Goal: Information Seeking & Learning: Learn about a topic

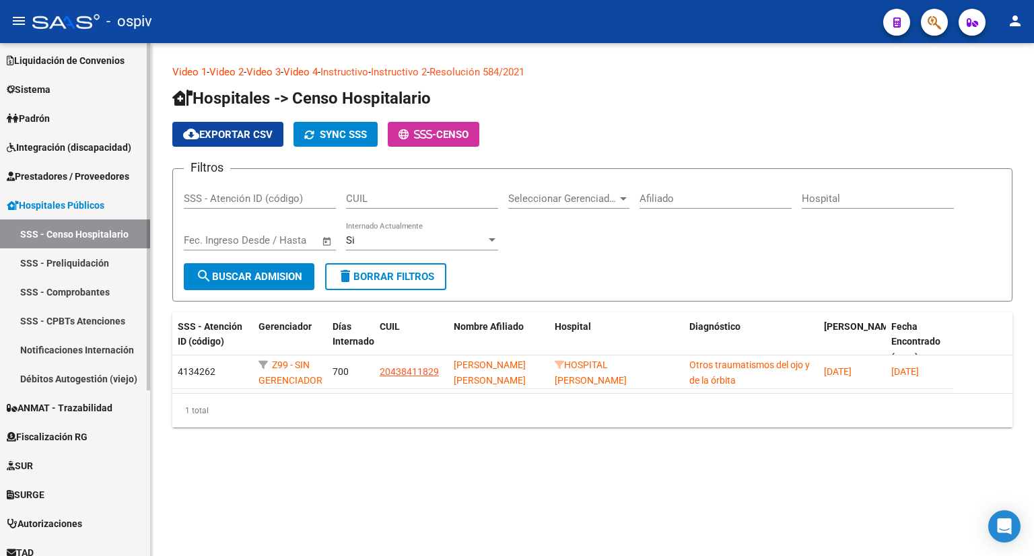
click at [128, 458] on div "Firma Express Inicio Calendario SSS Instructivos Contacto OS Reportes Tablero d…" at bounding box center [76, 304] width 153 height 758
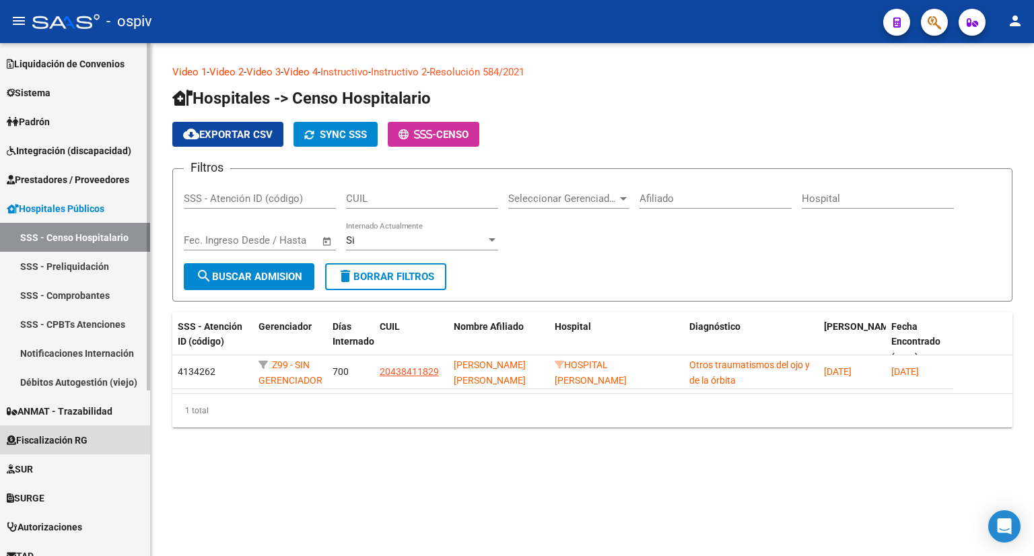
click at [77, 443] on span "Fiscalización RG" at bounding box center [47, 440] width 81 height 15
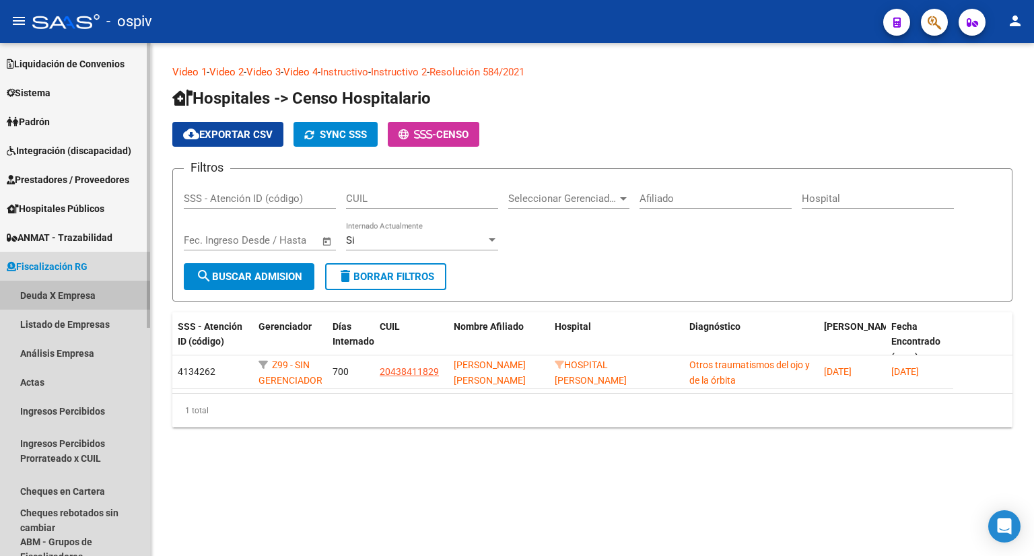
click at [65, 285] on link "Deuda X Empresa" at bounding box center [75, 295] width 150 height 29
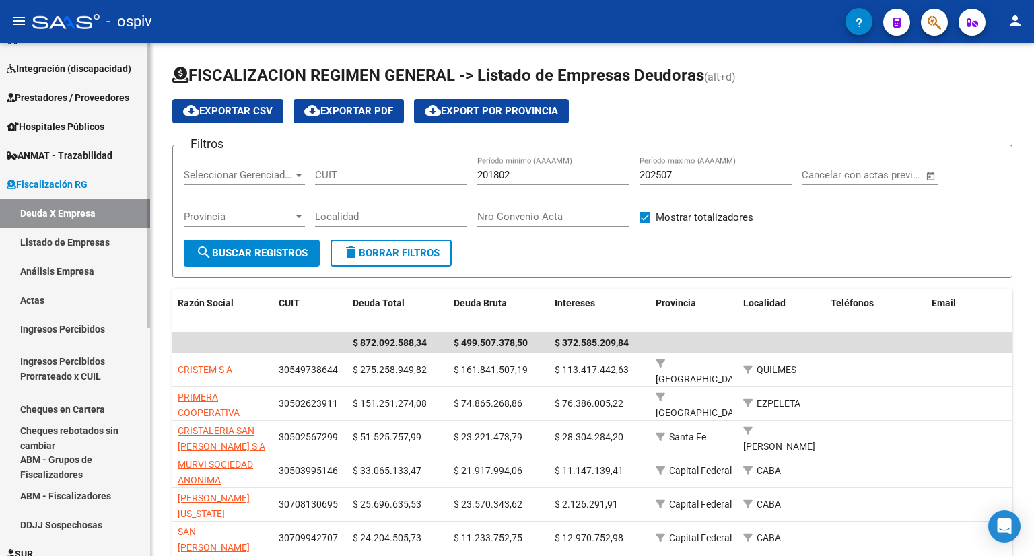
scroll to position [269, 0]
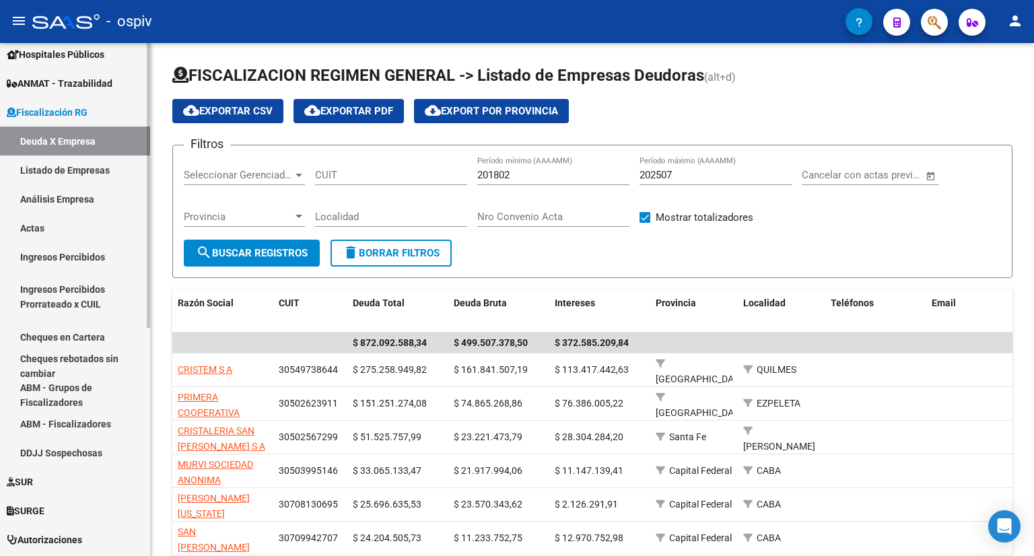
click at [78, 431] on link "ABM - Fiscalizadores" at bounding box center [75, 423] width 150 height 29
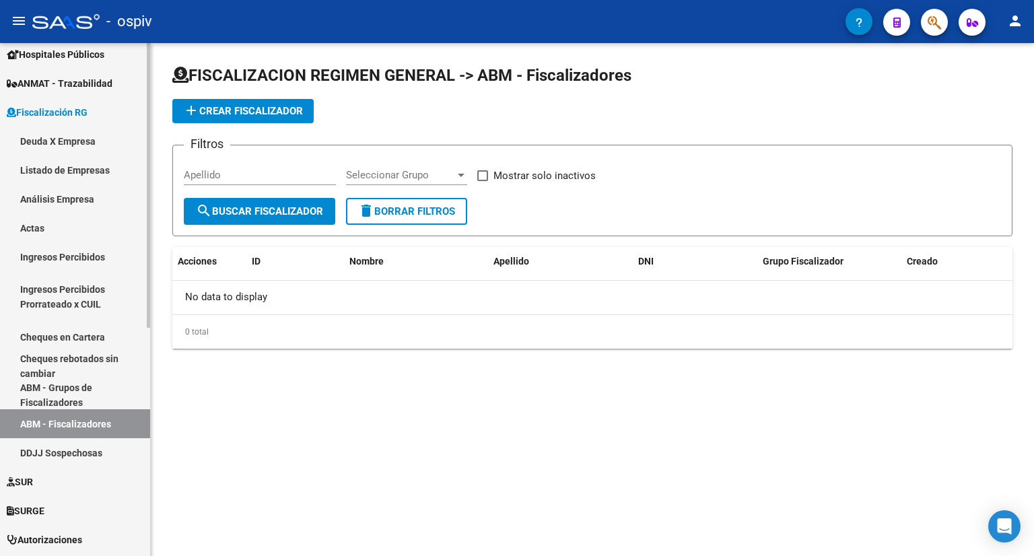
click at [93, 401] on link "ABM - Grupos de Fiscalizadores" at bounding box center [75, 394] width 150 height 29
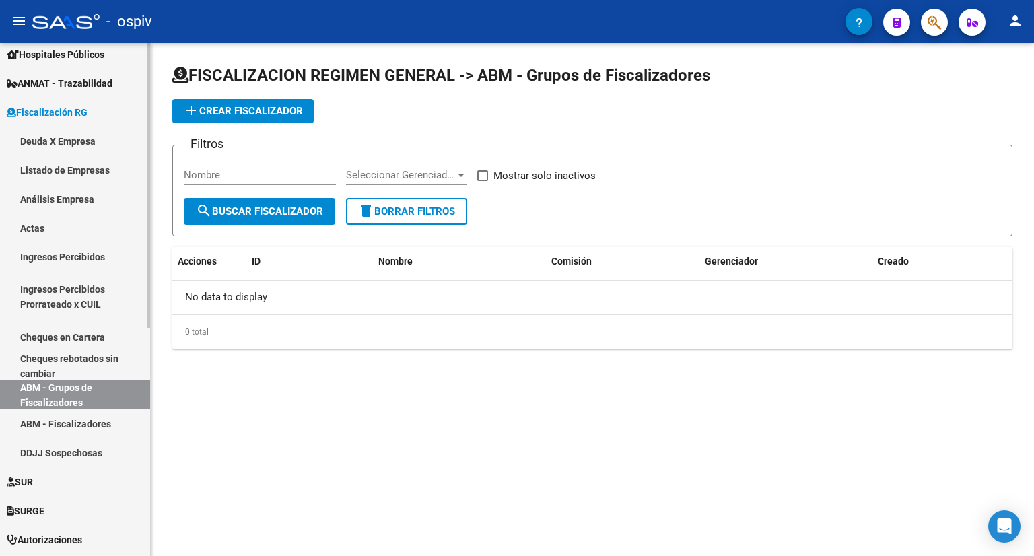
click at [105, 367] on link "Cheques rebotados sin cambiar" at bounding box center [75, 365] width 150 height 29
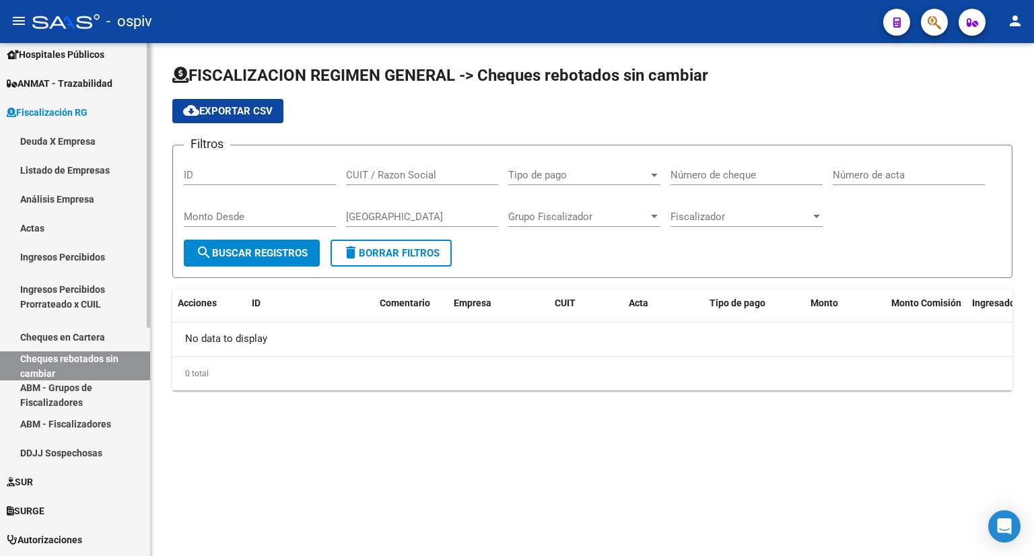
click at [89, 332] on link "Cheques en Cartera" at bounding box center [75, 336] width 150 height 29
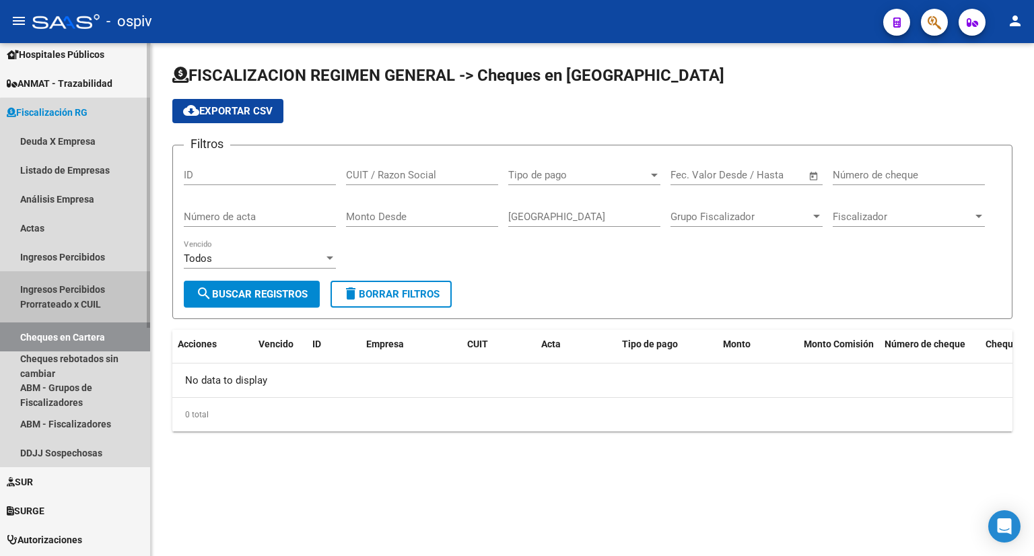
click at [87, 309] on link "Ingresos Percibidos Prorrateado x CUIL" at bounding box center [75, 296] width 150 height 51
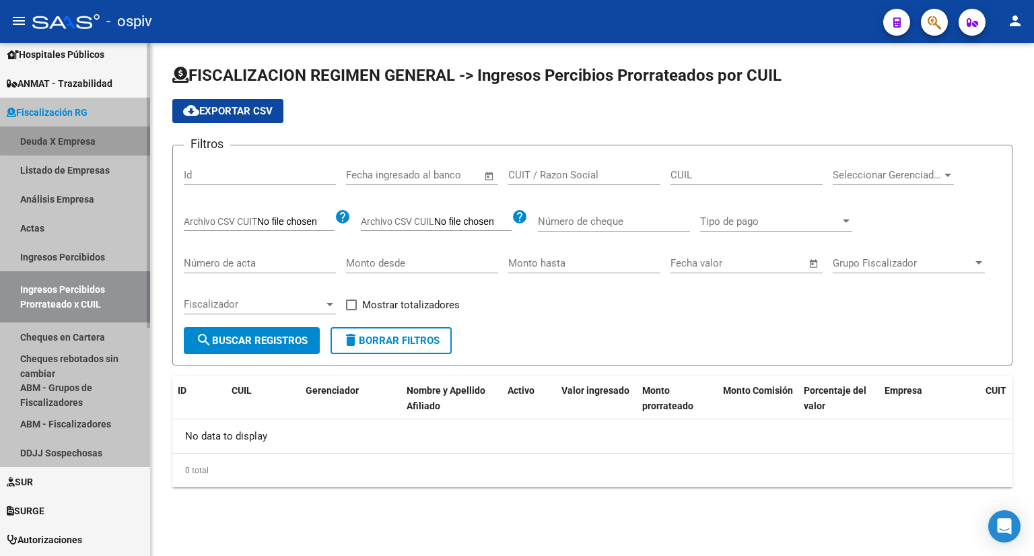
click at [83, 141] on link "Deuda X Empresa" at bounding box center [75, 141] width 150 height 29
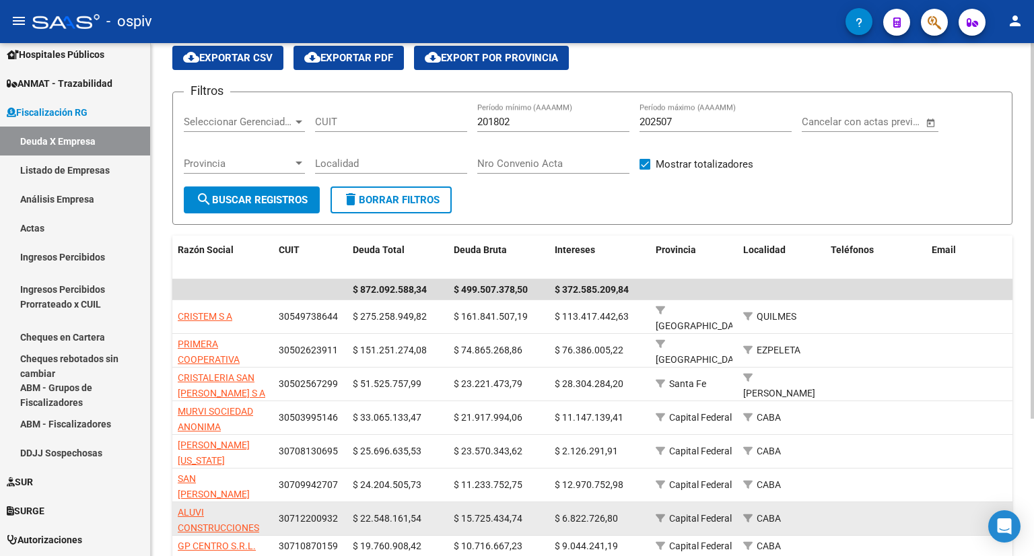
scroll to position [186, 0]
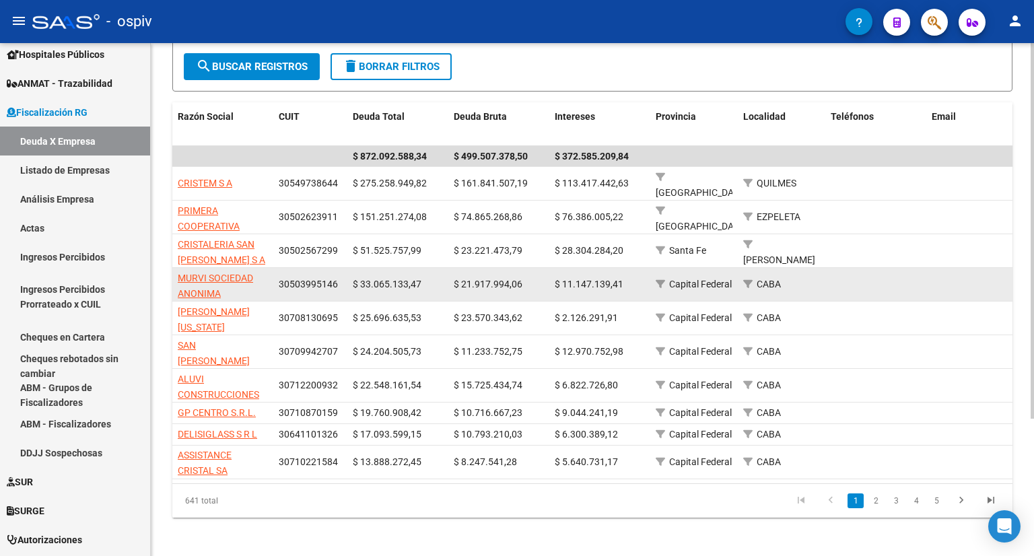
click at [242, 273] on app-link-go-to "MURVI SOCIEDAD ANONIMA" at bounding box center [223, 286] width 90 height 31
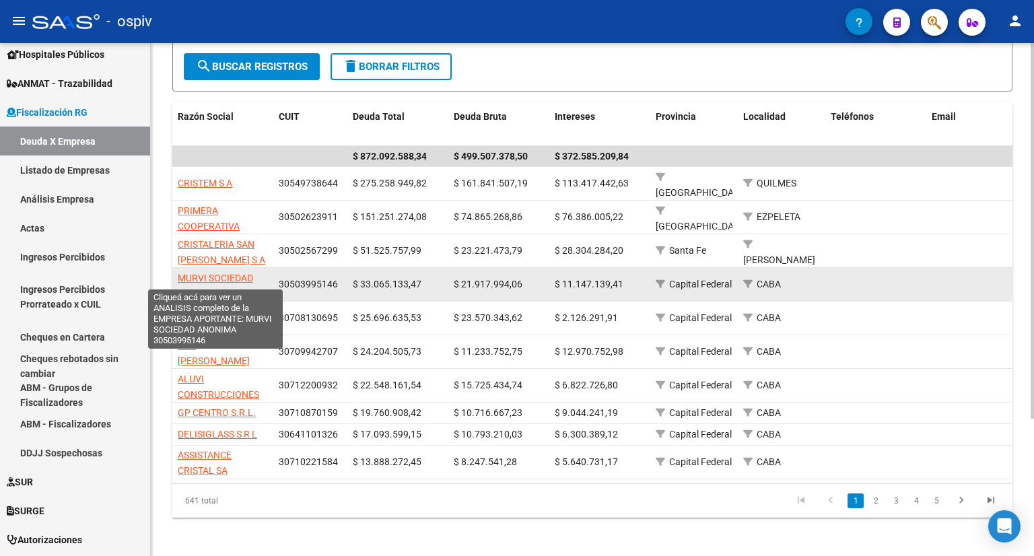
click at [242, 273] on span "MURVI SOCIEDAD ANONIMA" at bounding box center [215, 286] width 75 height 26
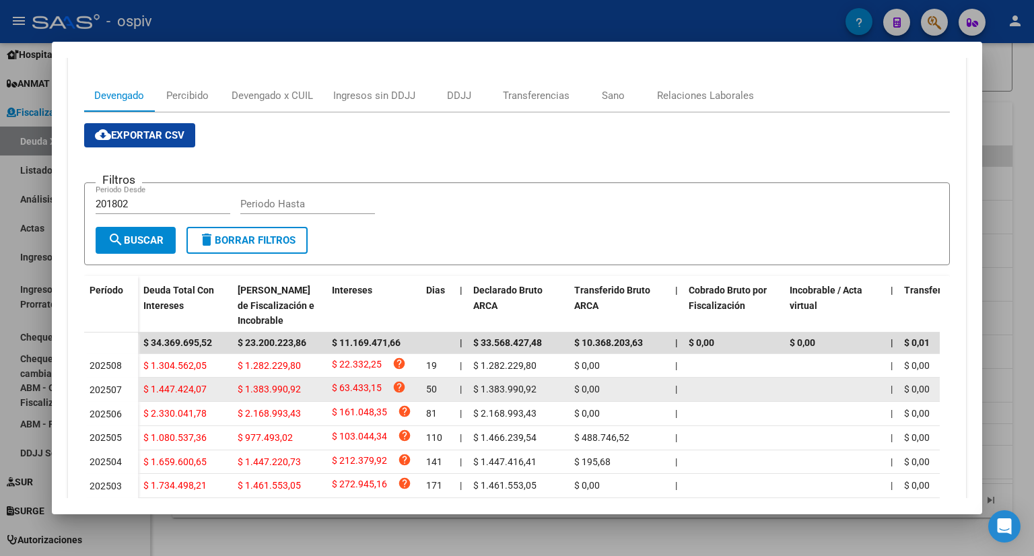
scroll to position [135, 0]
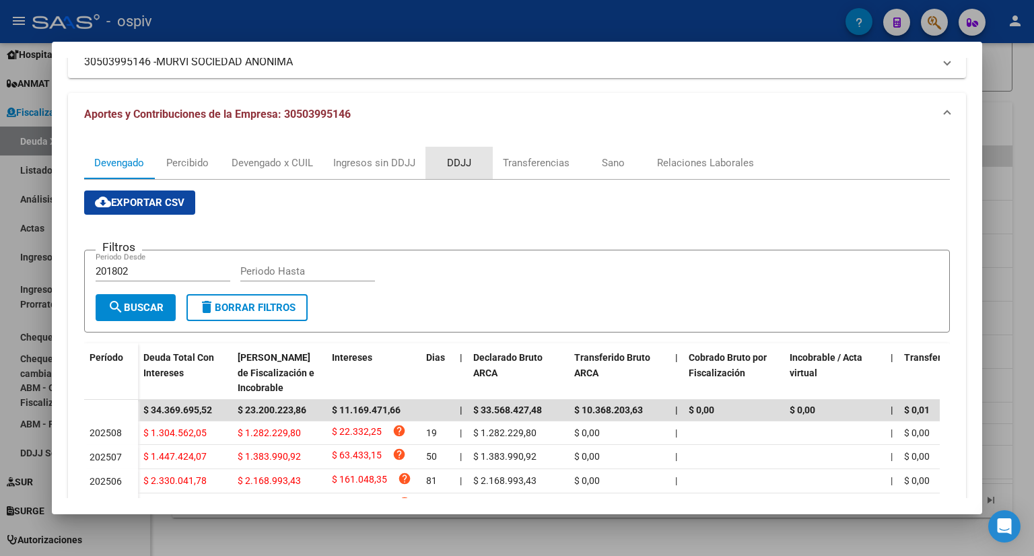
click at [464, 160] on div "DDJJ" at bounding box center [459, 162] width 24 height 15
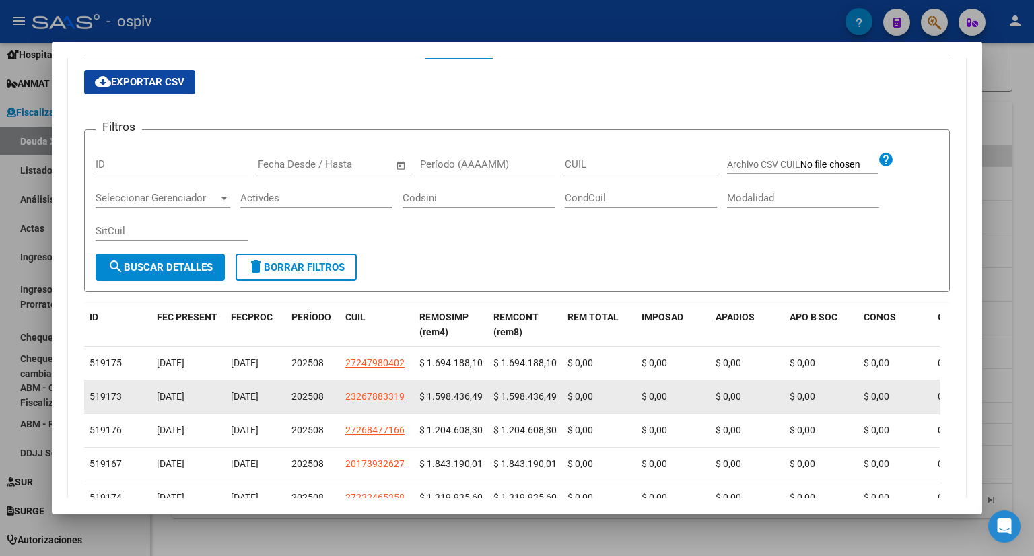
scroll to position [524, 0]
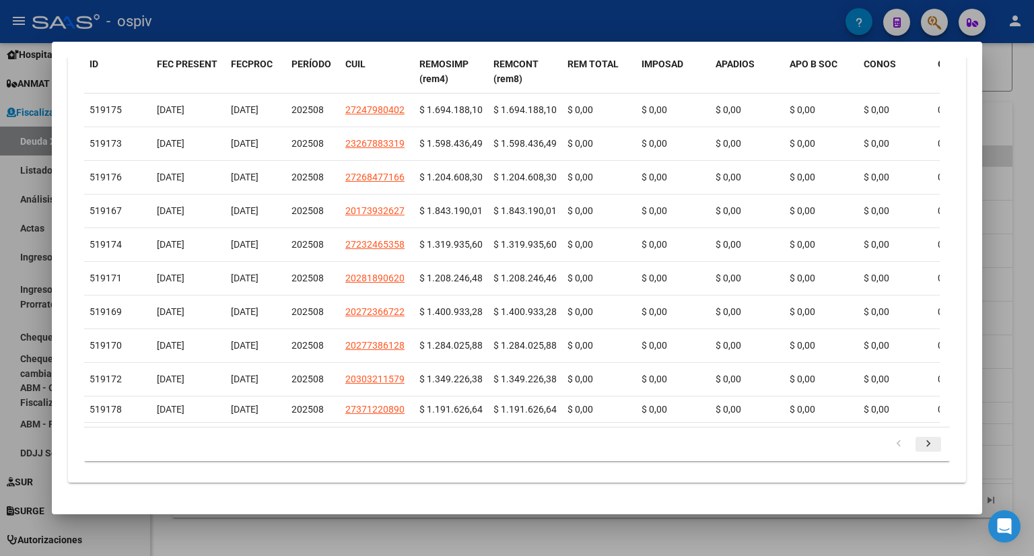
click at [921, 444] on icon "go to next page" at bounding box center [927, 445] width 17 height 16
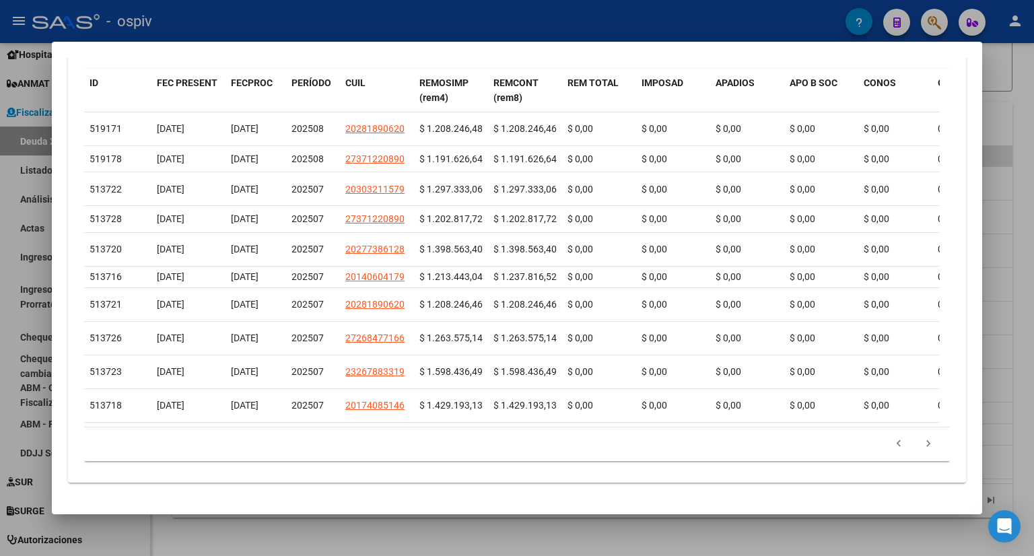
click at [919, 439] on icon "go to next page" at bounding box center [927, 445] width 17 height 16
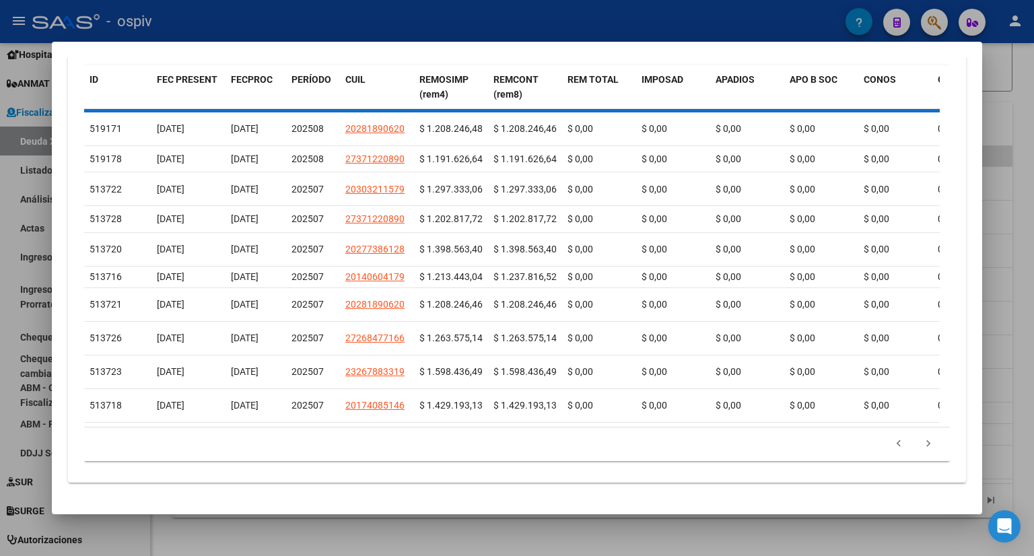
click at [916, 439] on div "179.769.313.486.231.570.000.000.000.000.000.000.000.000.000.000.000.000.000.000…" at bounding box center [516, 444] width 865 height 34
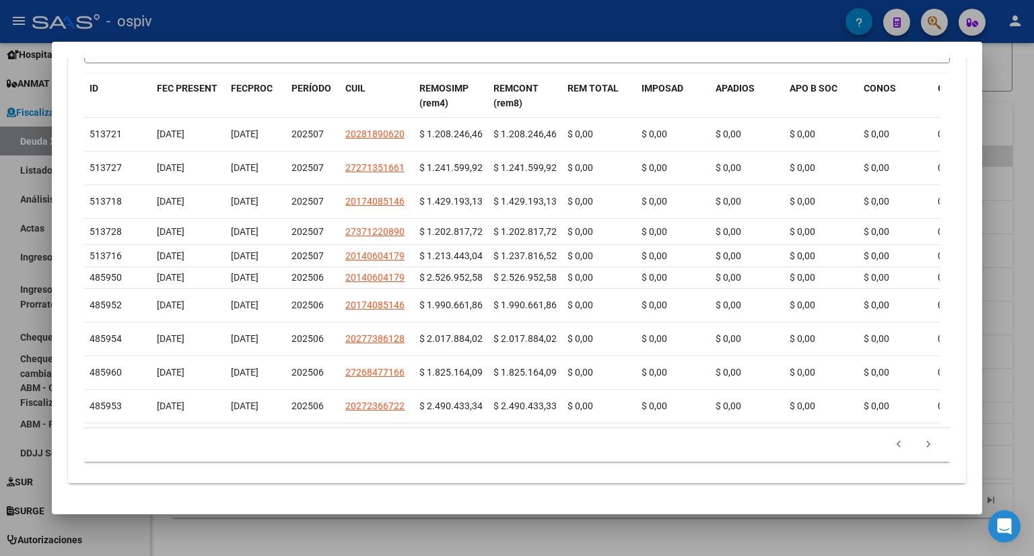
click at [919, 439] on icon "go to next page" at bounding box center [927, 446] width 17 height 16
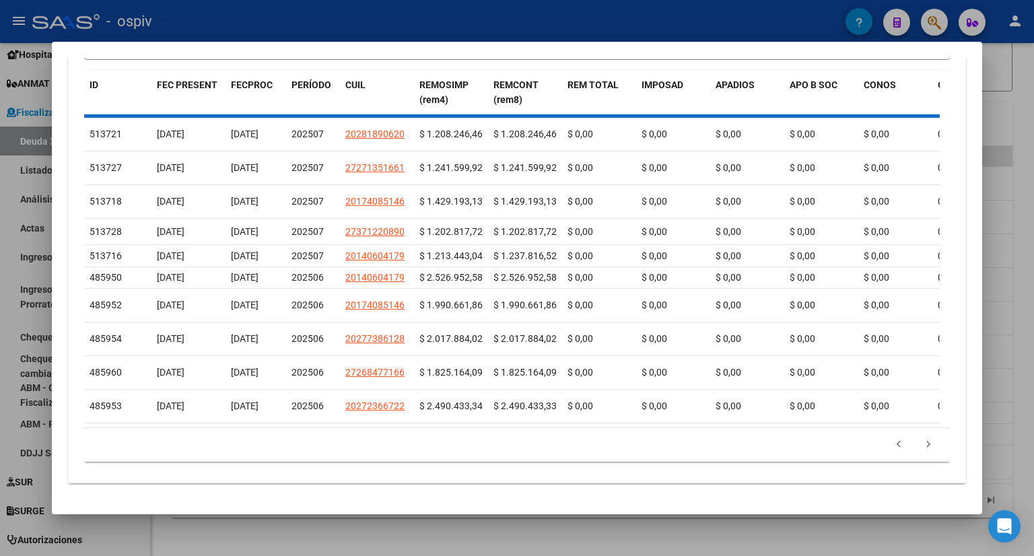
click at [916, 439] on div "179.769.313.486.231.570.000.000.000.000.000.000.000.000.000.000.000.000.000.000…" at bounding box center [516, 445] width 865 height 34
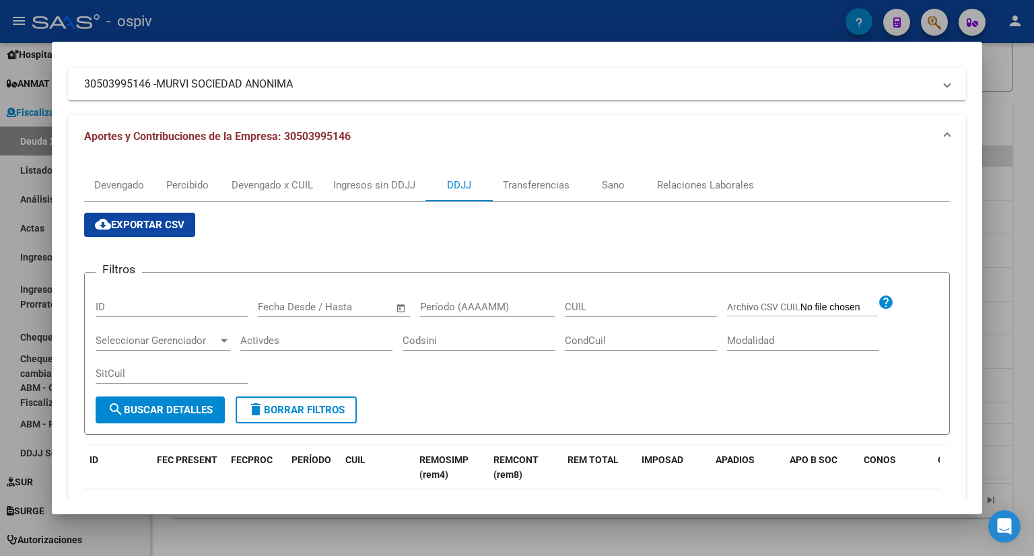
scroll to position [135, 0]
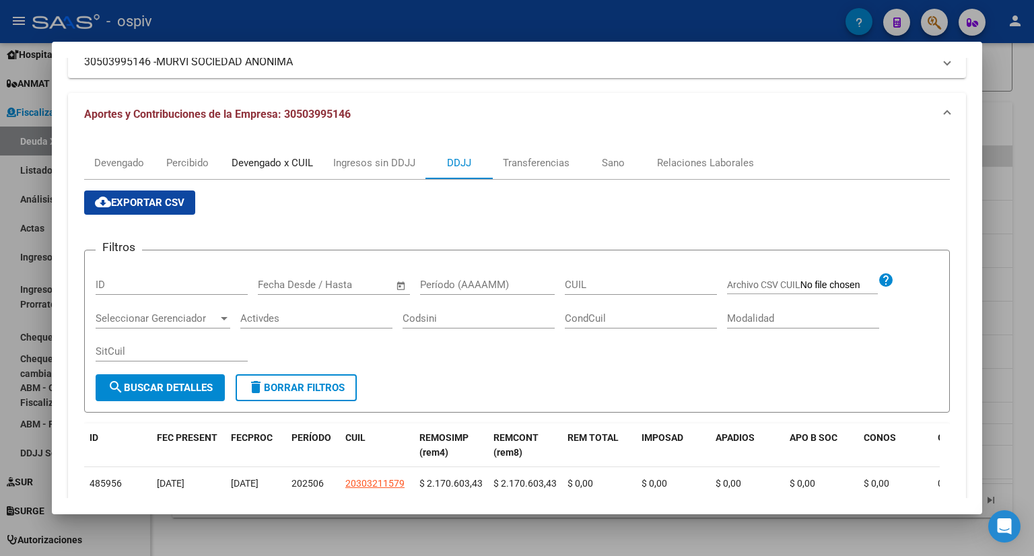
click at [258, 170] on div "Devengado x CUIL" at bounding box center [272, 163] width 102 height 32
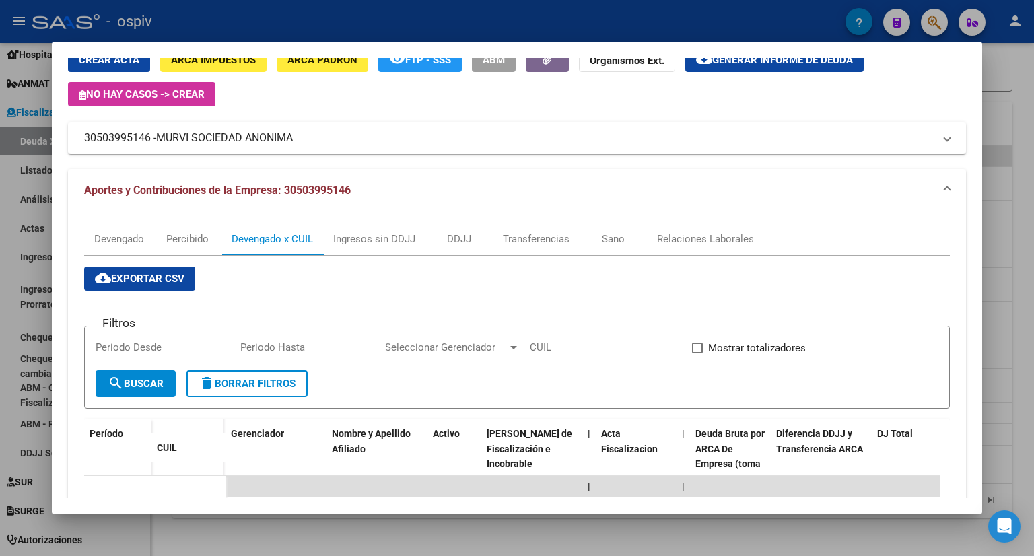
scroll to position [0, 0]
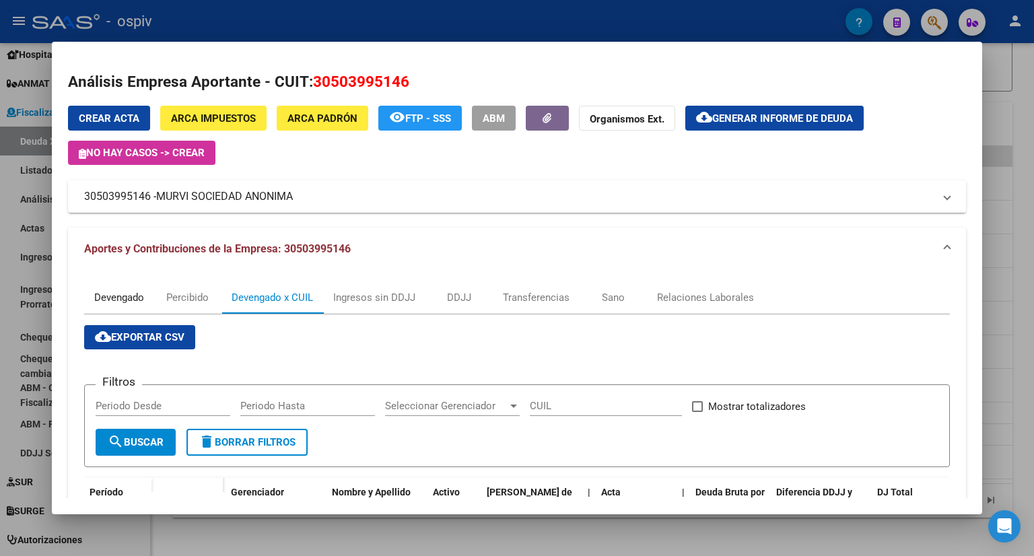
click at [116, 292] on div "Devengado" at bounding box center [119, 297] width 50 height 15
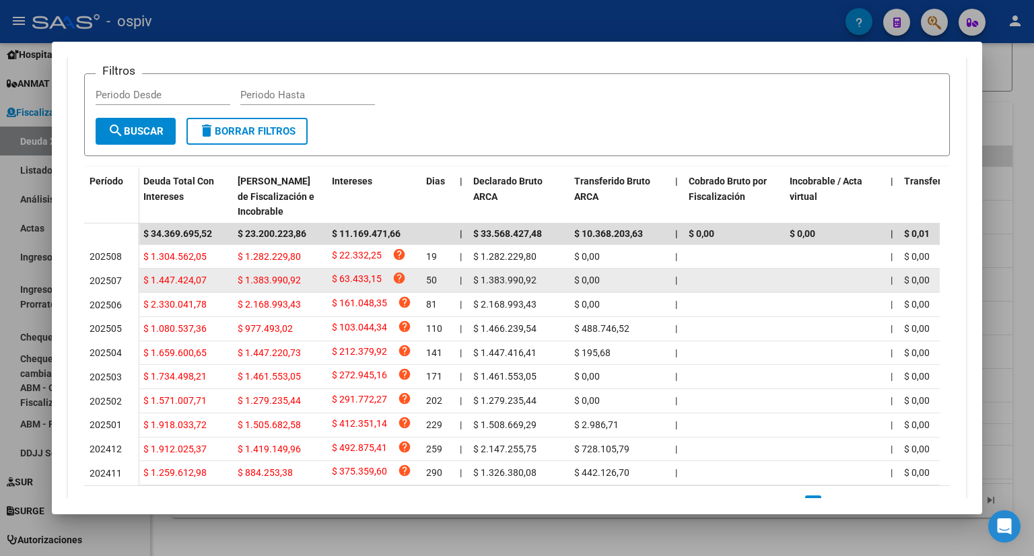
scroll to position [377, 0]
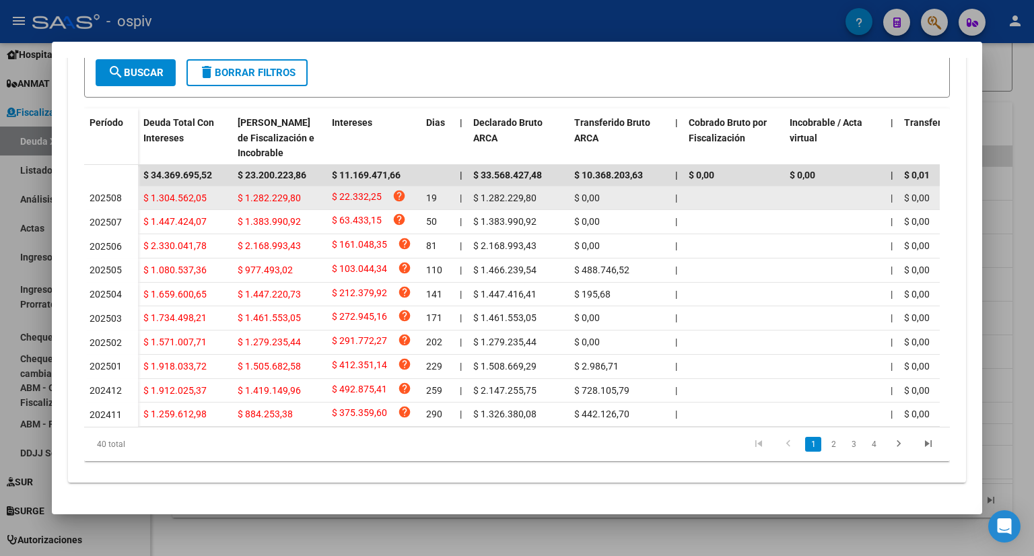
click at [192, 192] on span "$ 1.304.562,05" at bounding box center [174, 197] width 63 height 11
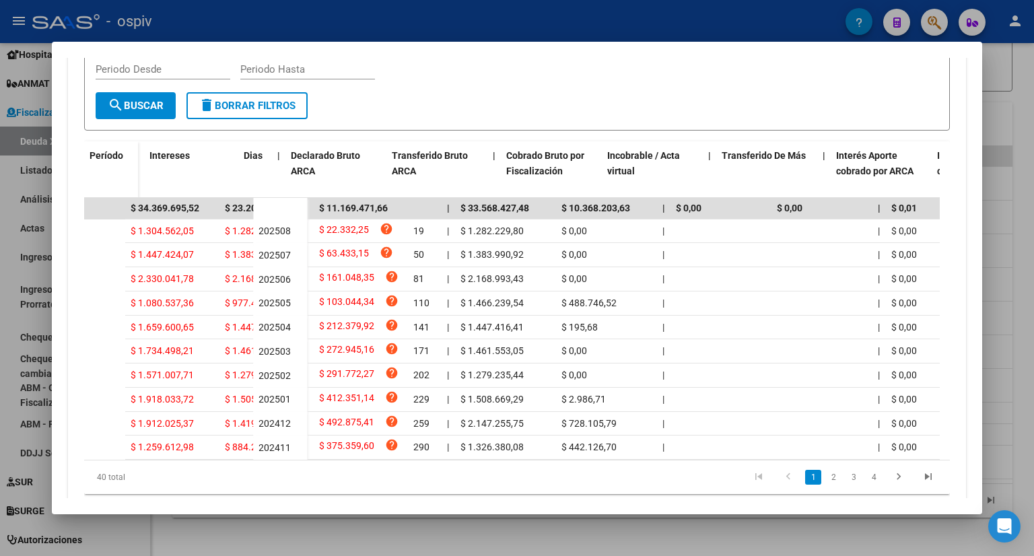
scroll to position [0, 190]
